Goal: Check status: Check status

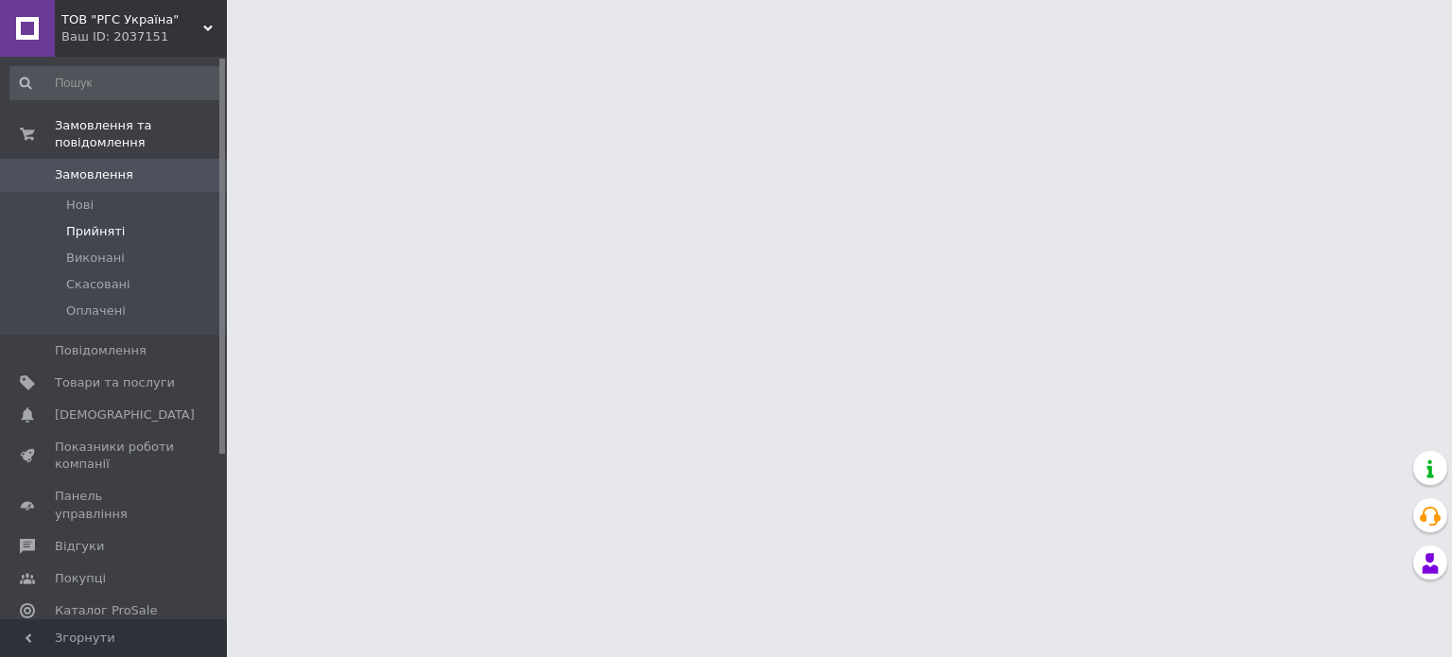
click at [105, 223] on span "Прийняті" at bounding box center [95, 231] width 59 height 17
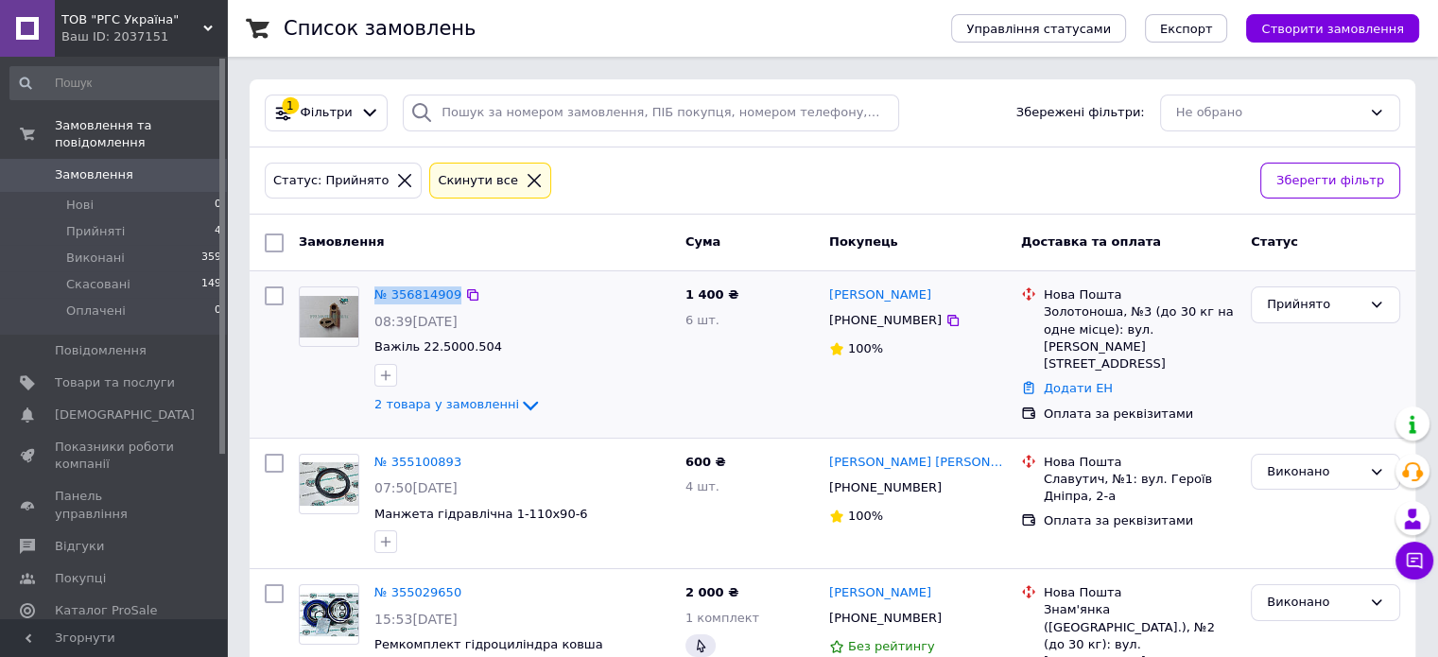
drag, startPoint x: 371, startPoint y: 299, endPoint x: 452, endPoint y: 298, distance: 81.3
click at [452, 298] on div "№ 356814909 08:39[DATE] Важіль 22.5000.504 2 товара у замовленні" at bounding box center [522, 351] width 311 height 145
copy link "№ 356814909"
click at [211, 27] on div "ТОВ "РГС Україна" Ваш ID: 2037151 Сайт ТОВ "РГС Україна" Кабінет покупця Переві…" at bounding box center [113, 28] width 227 height 57
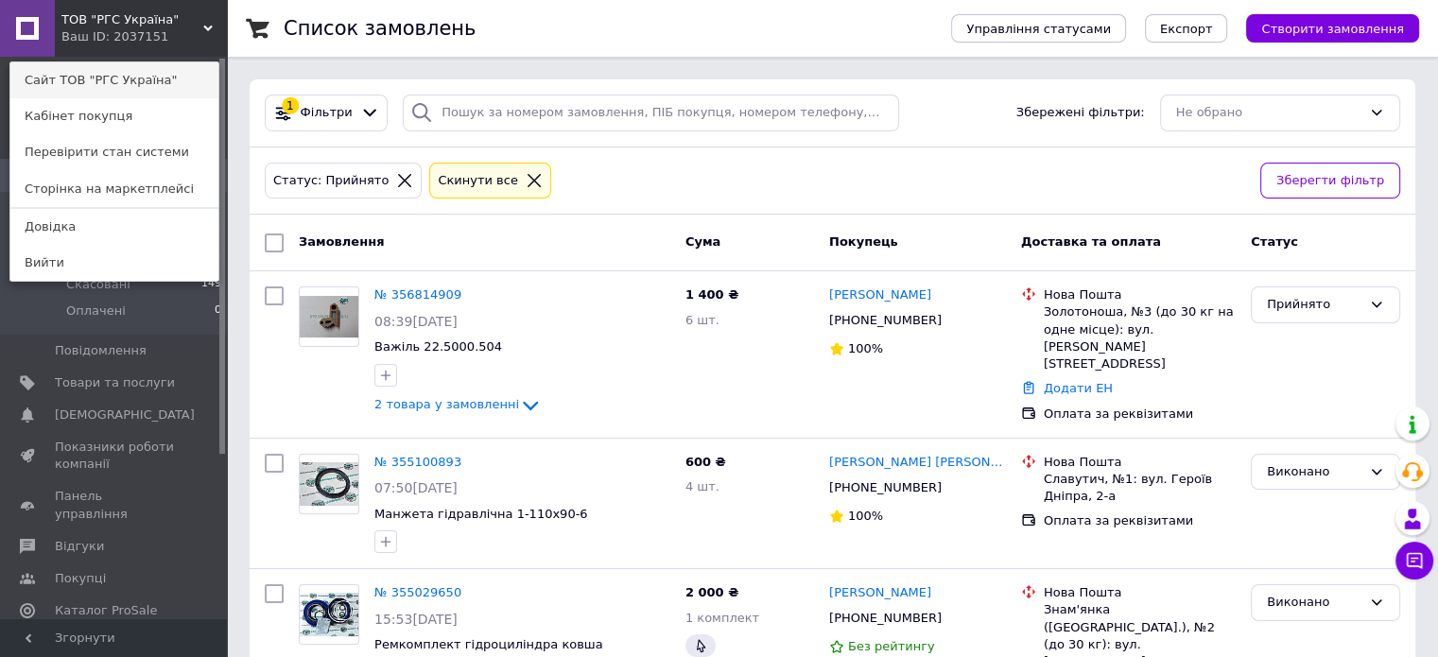
click at [127, 78] on link "Сайт ТОВ "РГС Україна"" at bounding box center [114, 80] width 208 height 36
